Goal: Task Accomplishment & Management: Use online tool/utility

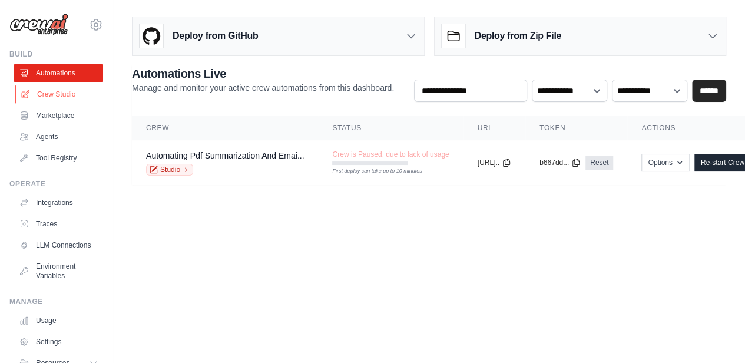
click at [42, 88] on link "Crew Studio" at bounding box center [59, 94] width 89 height 19
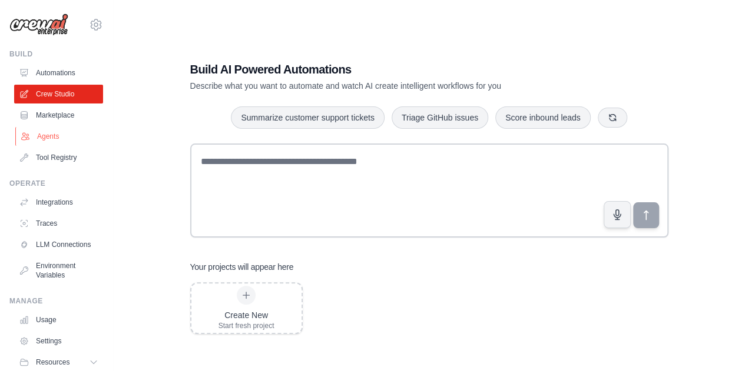
click at [74, 135] on link "Agents" at bounding box center [59, 136] width 89 height 19
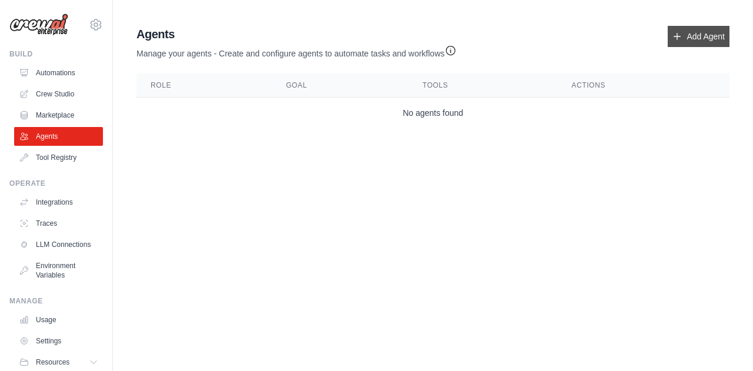
click at [706, 38] on link "Add Agent" at bounding box center [699, 36] width 62 height 21
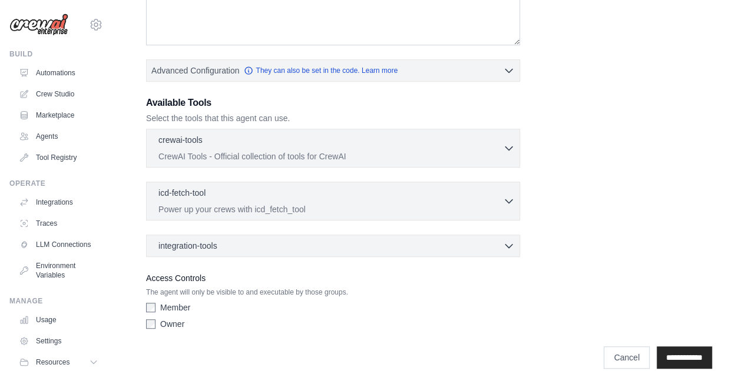
scroll to position [257, 0]
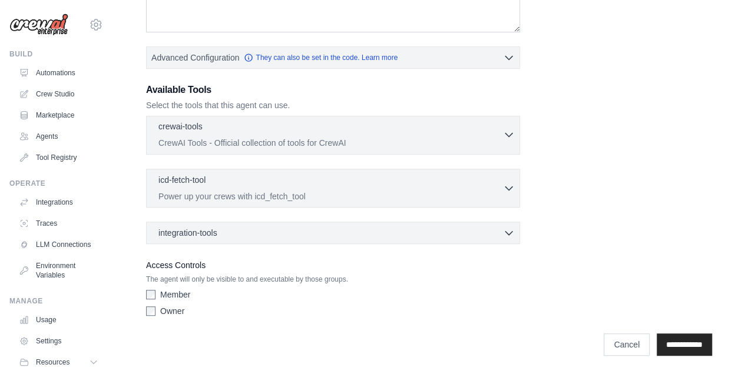
drag, startPoint x: 449, startPoint y: 118, endPoint x: 451, endPoint y: 125, distance: 6.9
click at [451, 125] on div "crewai-tools 0 selected CrewAI Tools - Official collection of tools for CrewAI …" at bounding box center [333, 135] width 374 height 39
click at [451, 125] on div "crewai-tools 0 selected" at bounding box center [330, 128] width 344 height 14
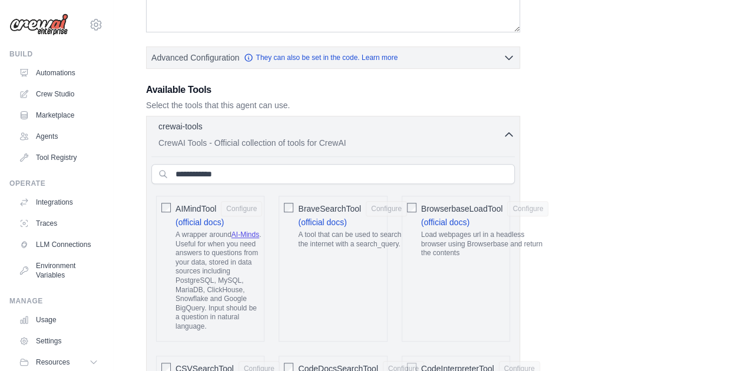
click at [460, 131] on div "crewai-tools 0 selected" at bounding box center [330, 128] width 344 height 14
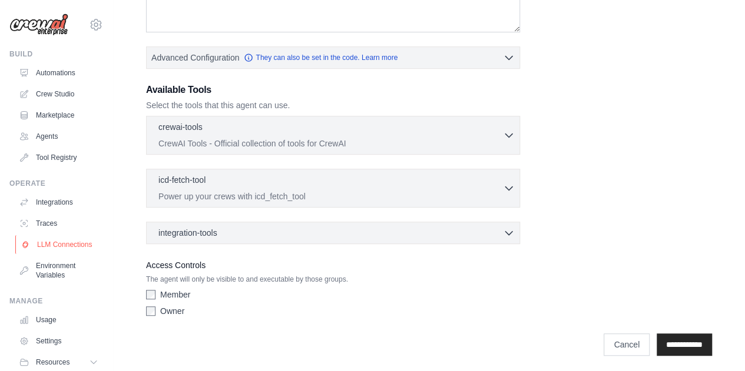
click at [66, 254] on link "LLM Connections" at bounding box center [59, 244] width 89 height 19
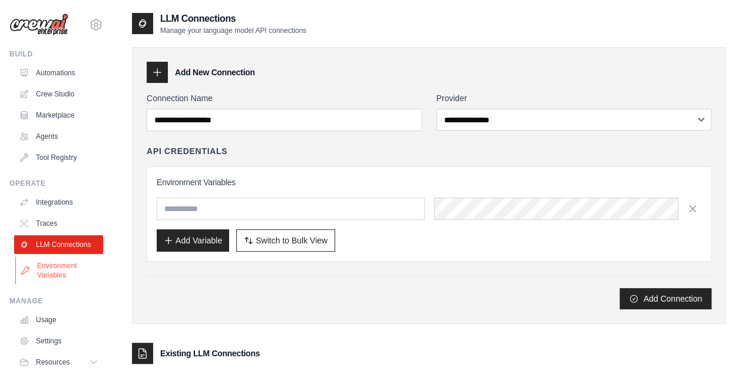
click at [77, 277] on link "Environment Variables" at bounding box center [59, 271] width 89 height 28
